Goal: Transaction & Acquisition: Purchase product/service

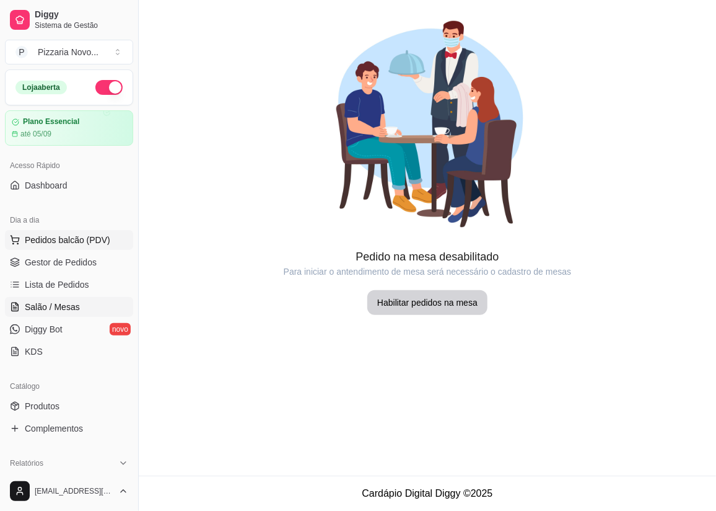
click at [95, 242] on span "Pedidos balcão (PDV)" at bounding box center [68, 240] width 86 height 12
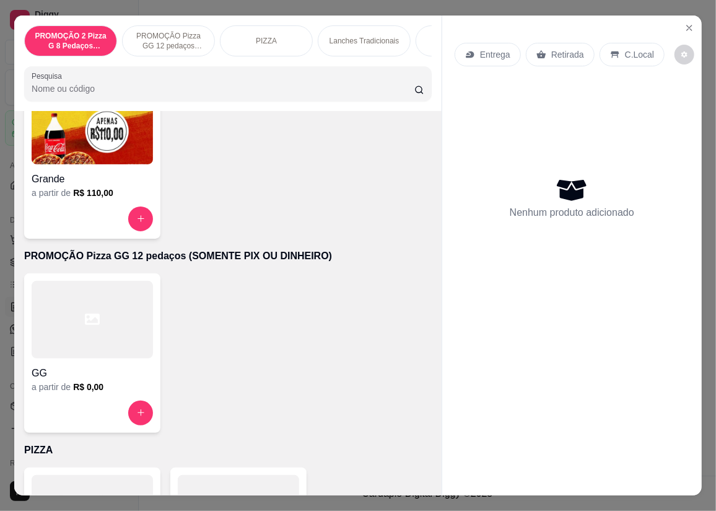
scroll to position [225, 0]
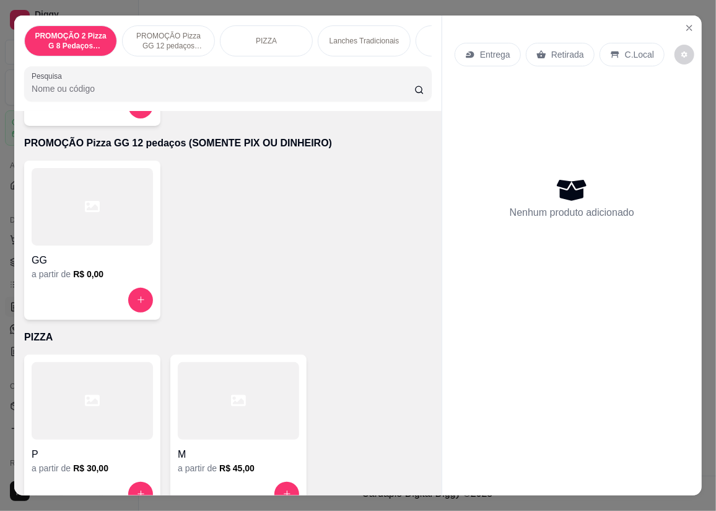
click at [84, 415] on div at bounding box center [92, 400] width 121 height 77
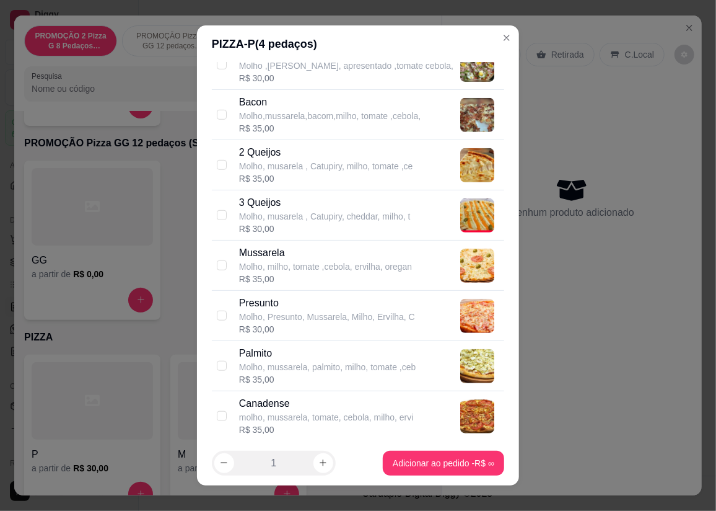
scroll to position [0, 0]
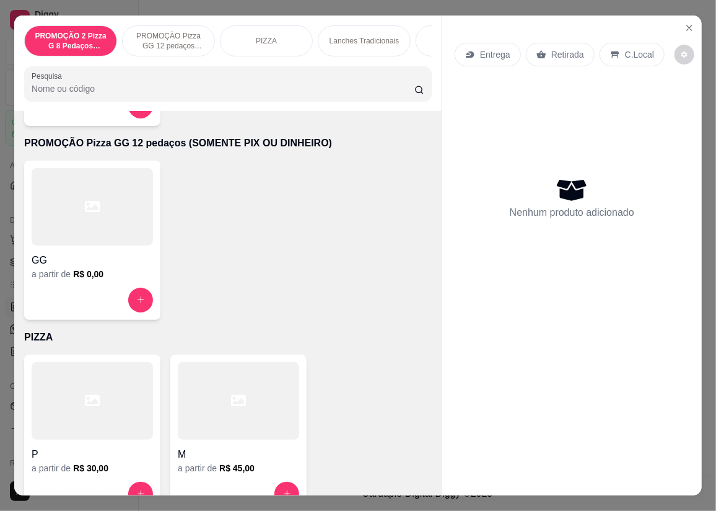
click at [233, 422] on div at bounding box center [238, 400] width 121 height 77
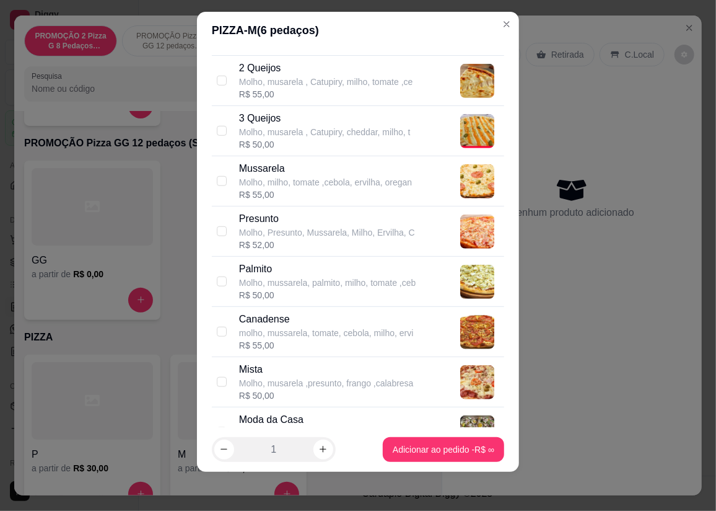
scroll to position [465, 0]
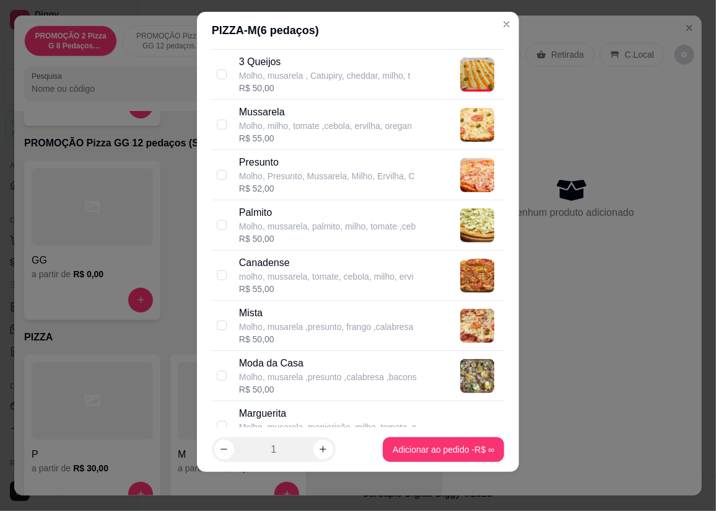
click at [314, 388] on div "R$ 50,00" at bounding box center [328, 389] width 178 height 12
checkbox input "true"
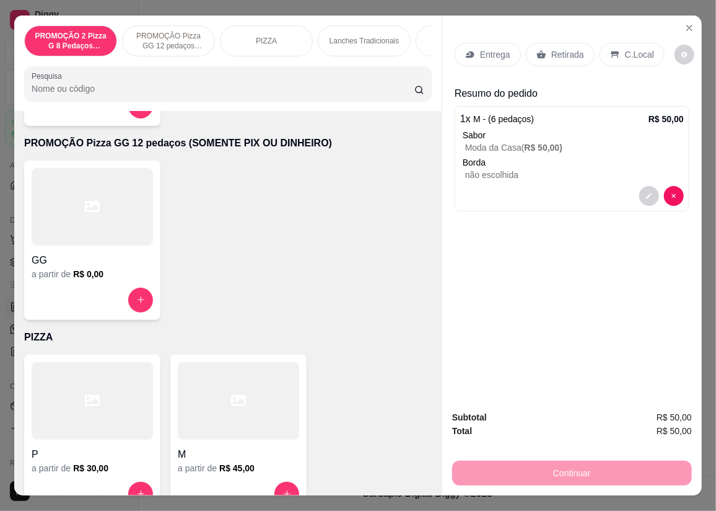
click at [505, 48] on p "Entrega" at bounding box center [495, 54] width 30 height 12
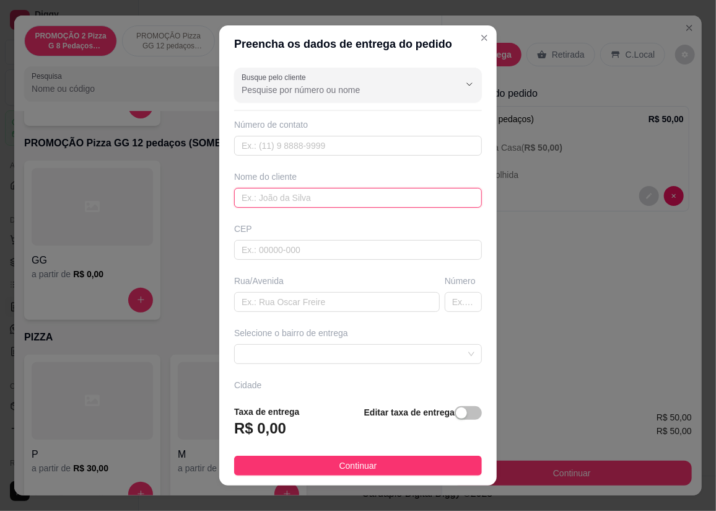
click at [284, 199] on input "text" at bounding box center [358, 198] width 248 height 20
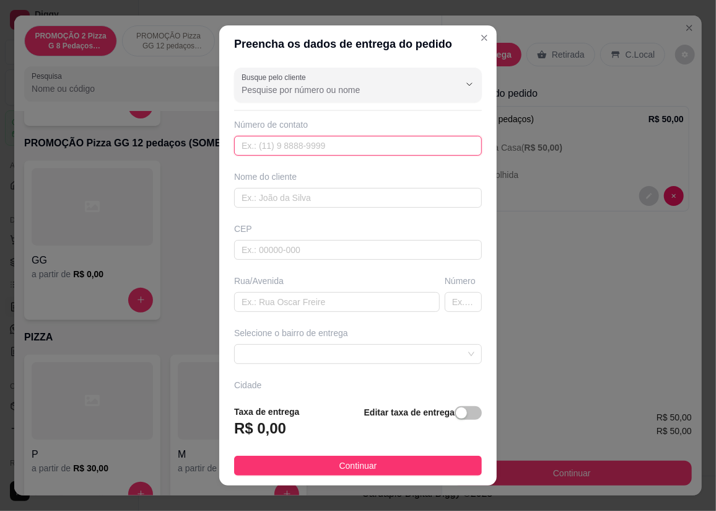
click at [305, 143] on input "text" at bounding box center [358, 146] width 248 height 20
type input "[PHONE_NUMBER]"
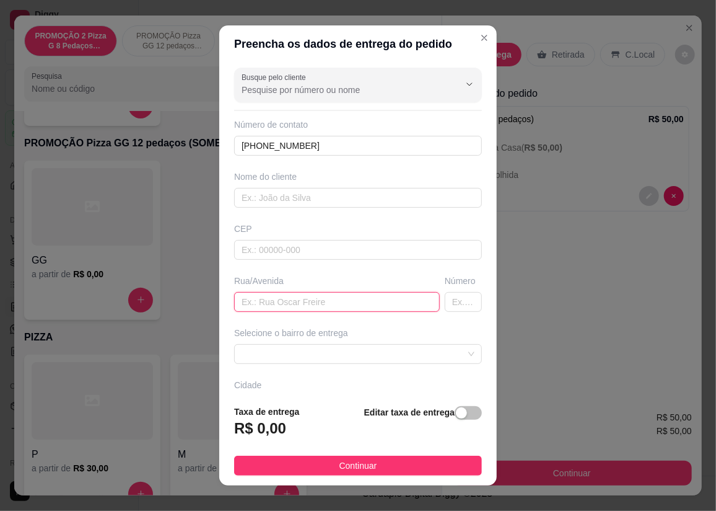
click at [289, 299] on input "text" at bounding box center [337, 302] width 206 height 20
type input "rua 80"
click at [445, 300] on input "text" at bounding box center [463, 302] width 37 height 20
click at [445, 302] on input "text" at bounding box center [463, 302] width 37 height 20
click at [445, 300] on input "text" at bounding box center [463, 302] width 37 height 20
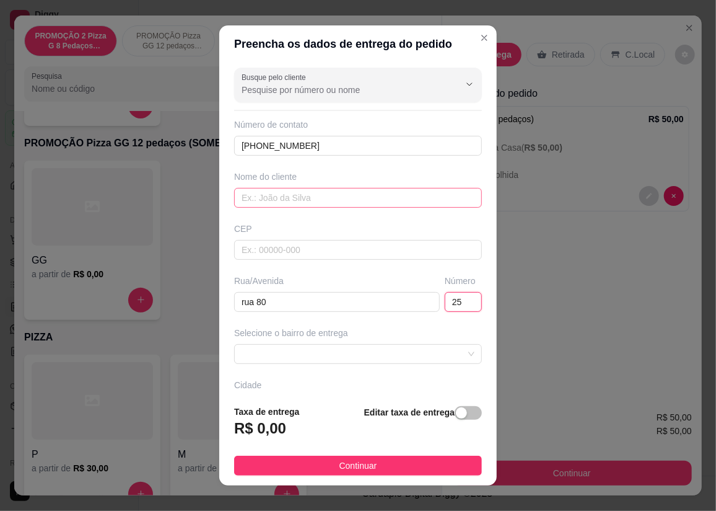
type input "25"
click at [380, 198] on input "text" at bounding box center [358, 198] width 248 height 20
click at [367, 353] on span at bounding box center [358, 354] width 233 height 19
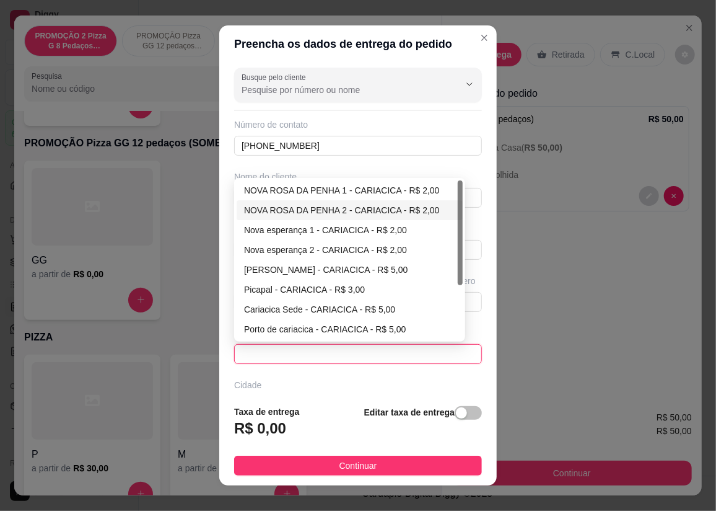
click at [338, 211] on div "NOVA ROSA DA PENHA 2 - CARIACICA - R$ 2,00" at bounding box center [349, 210] width 211 height 14
type input "CARIACICA"
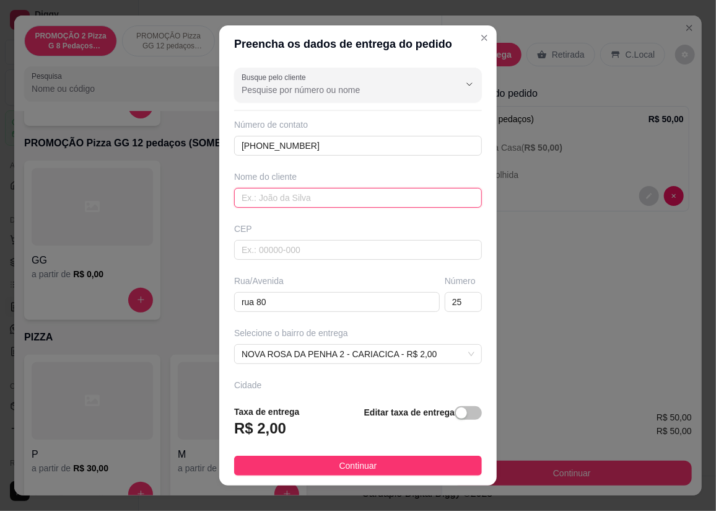
click at [316, 204] on input "text" at bounding box center [358, 198] width 248 height 20
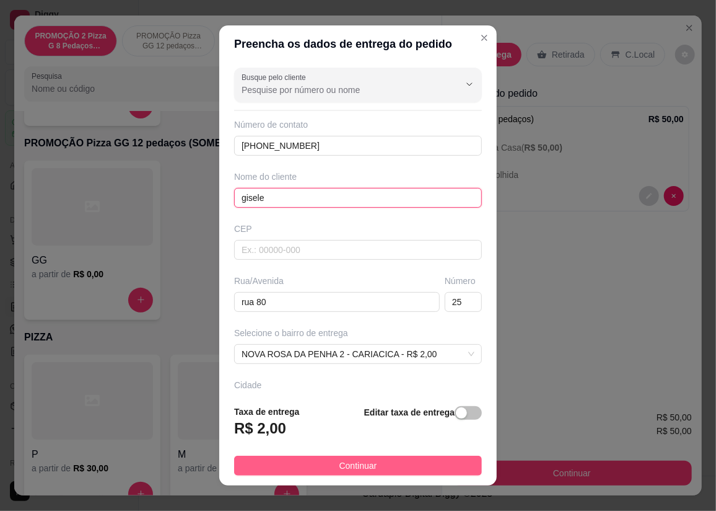
type input "gisele"
click at [340, 470] on span "Continuar" at bounding box center [359, 466] width 38 height 14
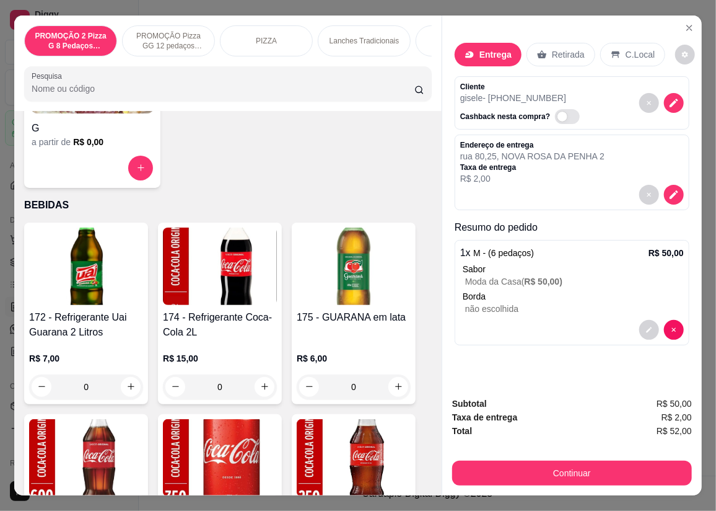
scroll to position [5069, 0]
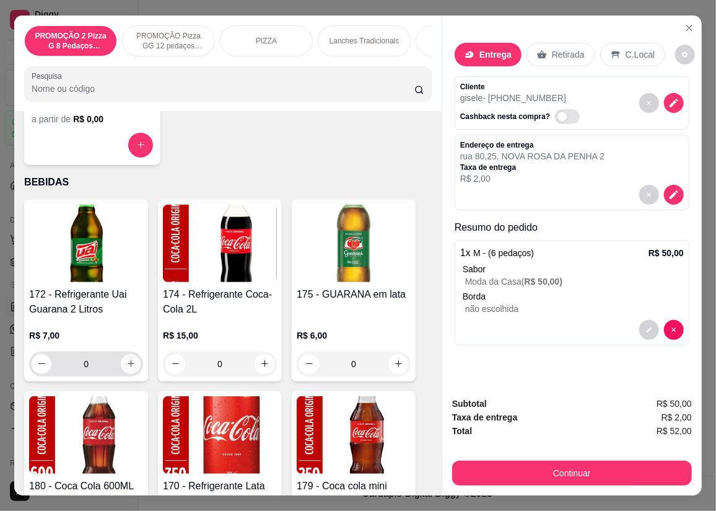
click at [121, 365] on button "increase-product-quantity" at bounding box center [131, 364] width 20 height 20
type input "1"
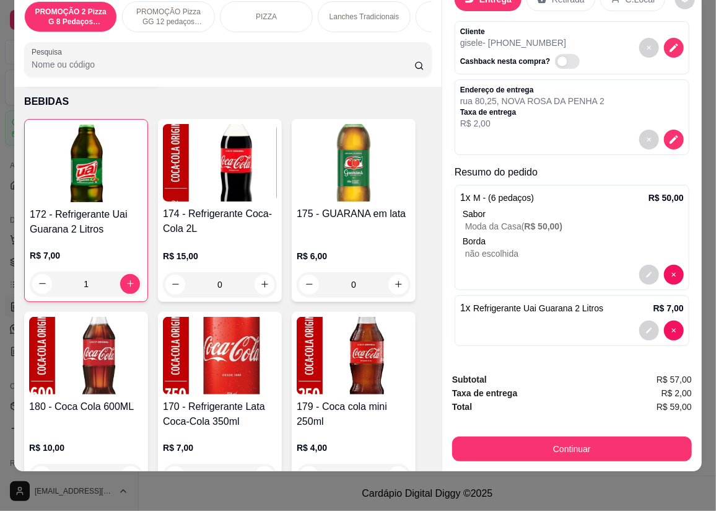
scroll to position [5182, 0]
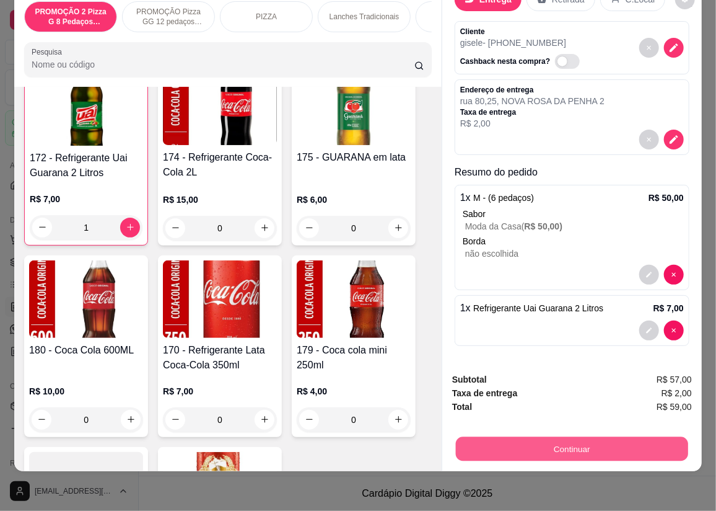
click at [558, 437] on button "Continuar" at bounding box center [572, 449] width 232 height 24
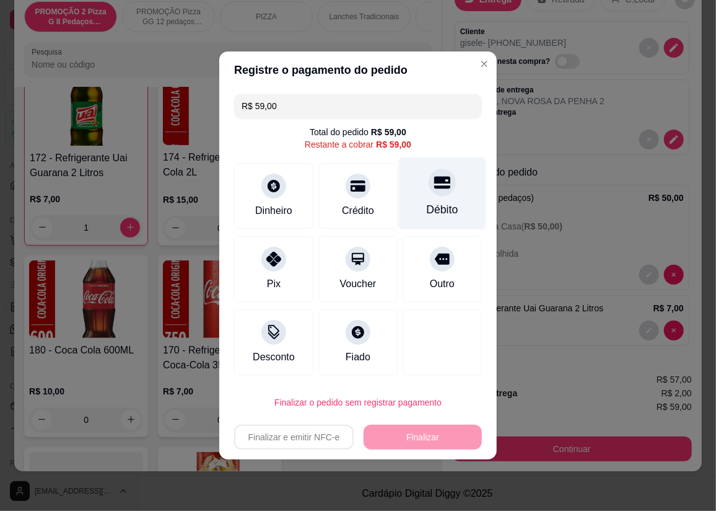
click at [446, 190] on div "Débito" at bounding box center [442, 193] width 87 height 72
type input "R$ 0,00"
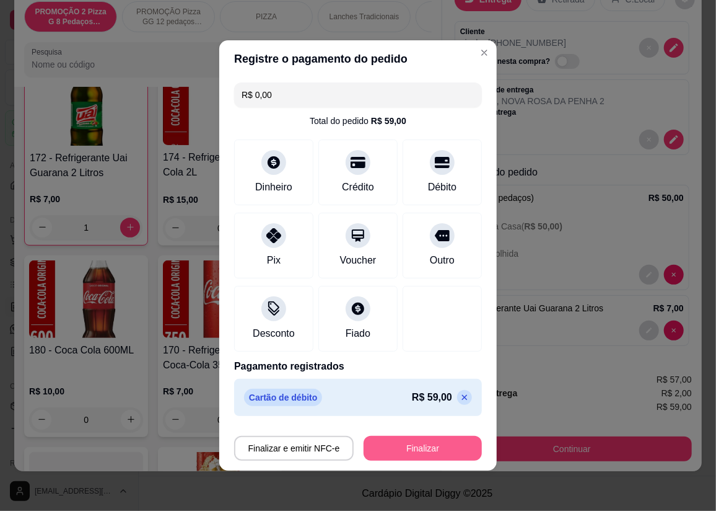
click at [407, 441] on button "Finalizar" at bounding box center [423, 448] width 118 height 25
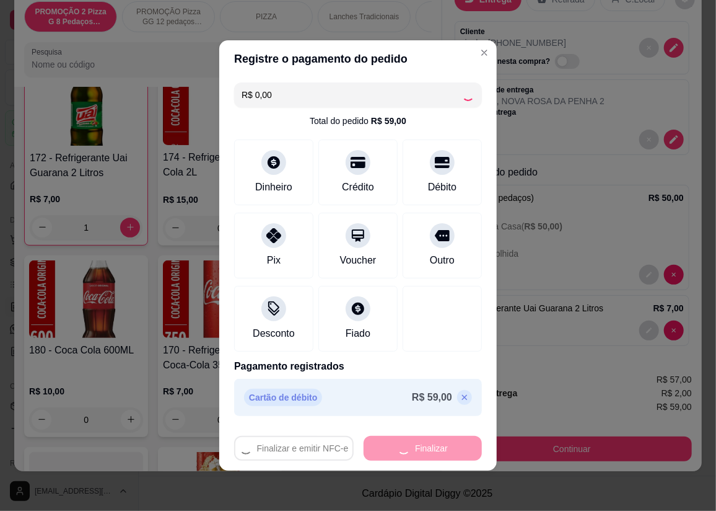
type input "0"
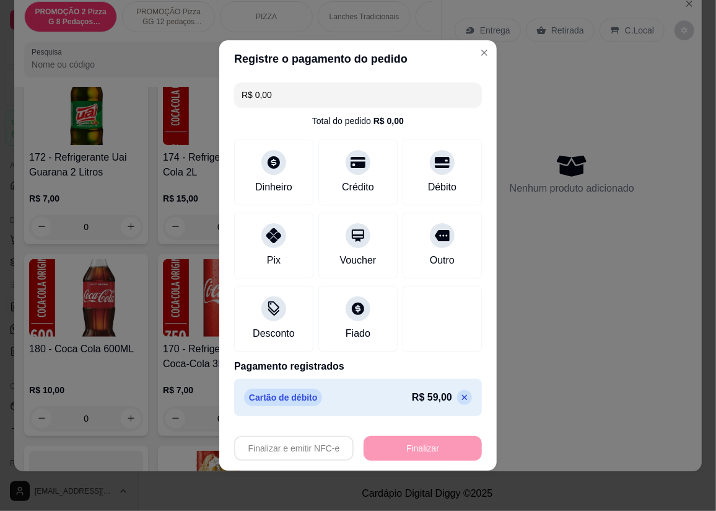
type input "-R$ 59,00"
